Goal: Find specific page/section: Find specific page/section

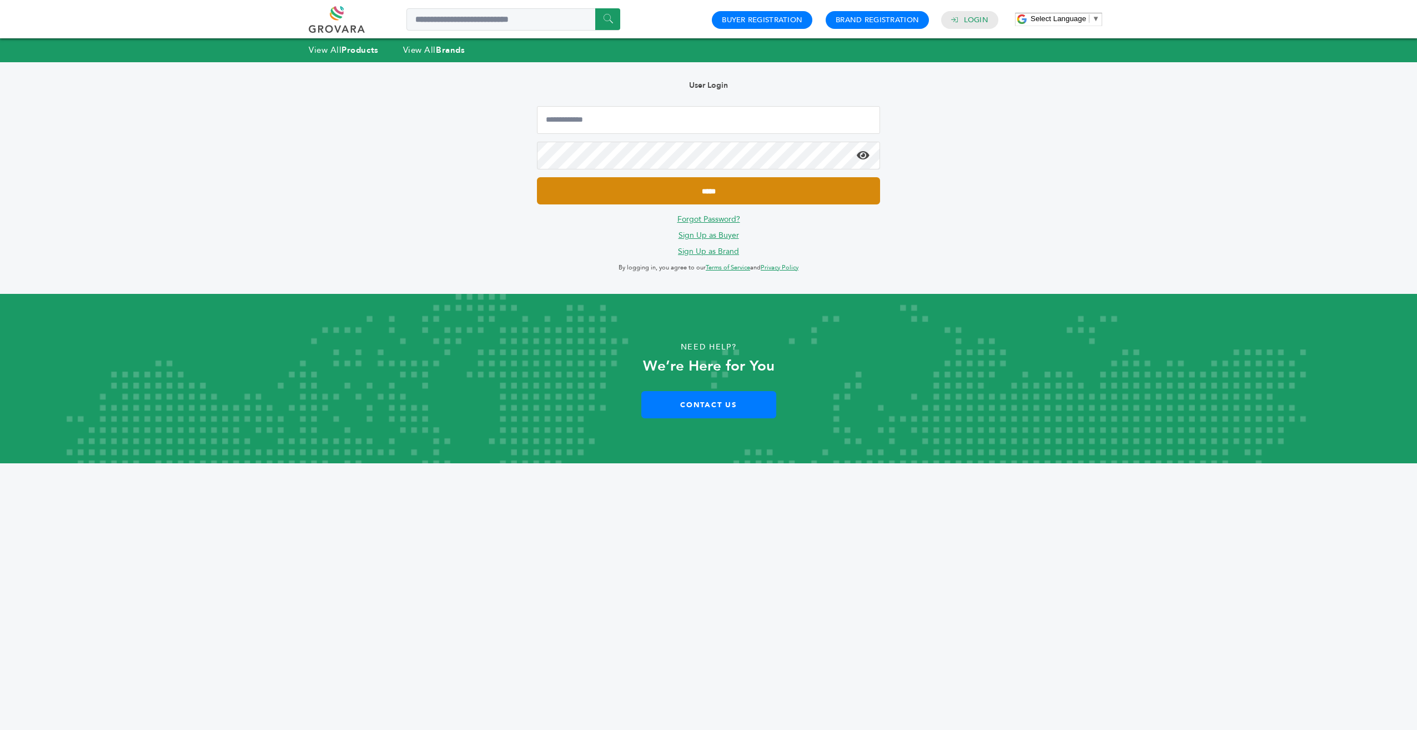
type input "**********"
click at [758, 194] on input "*****" at bounding box center [708, 190] width 343 height 27
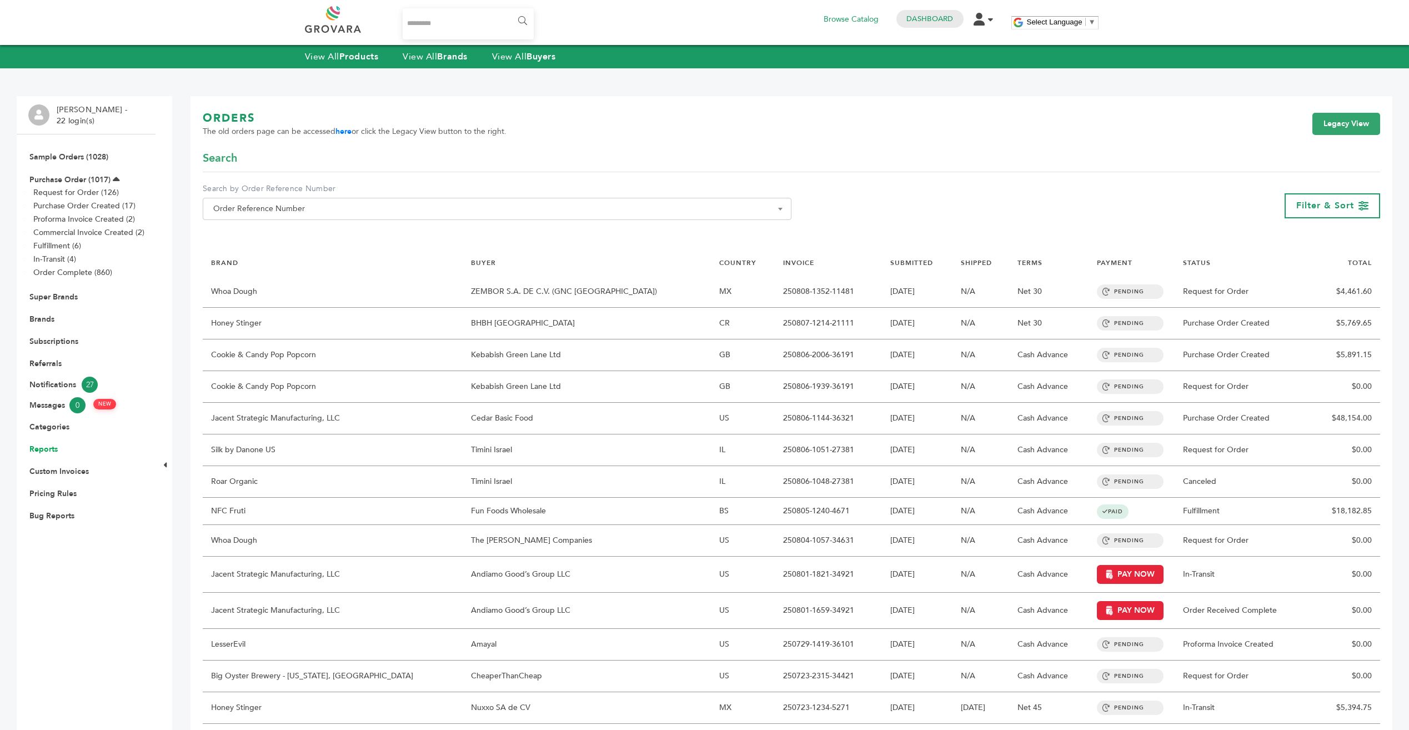
click at [42, 451] on link "Reports" at bounding box center [43, 449] width 28 height 11
